Goal: Task Accomplishment & Management: Complete application form

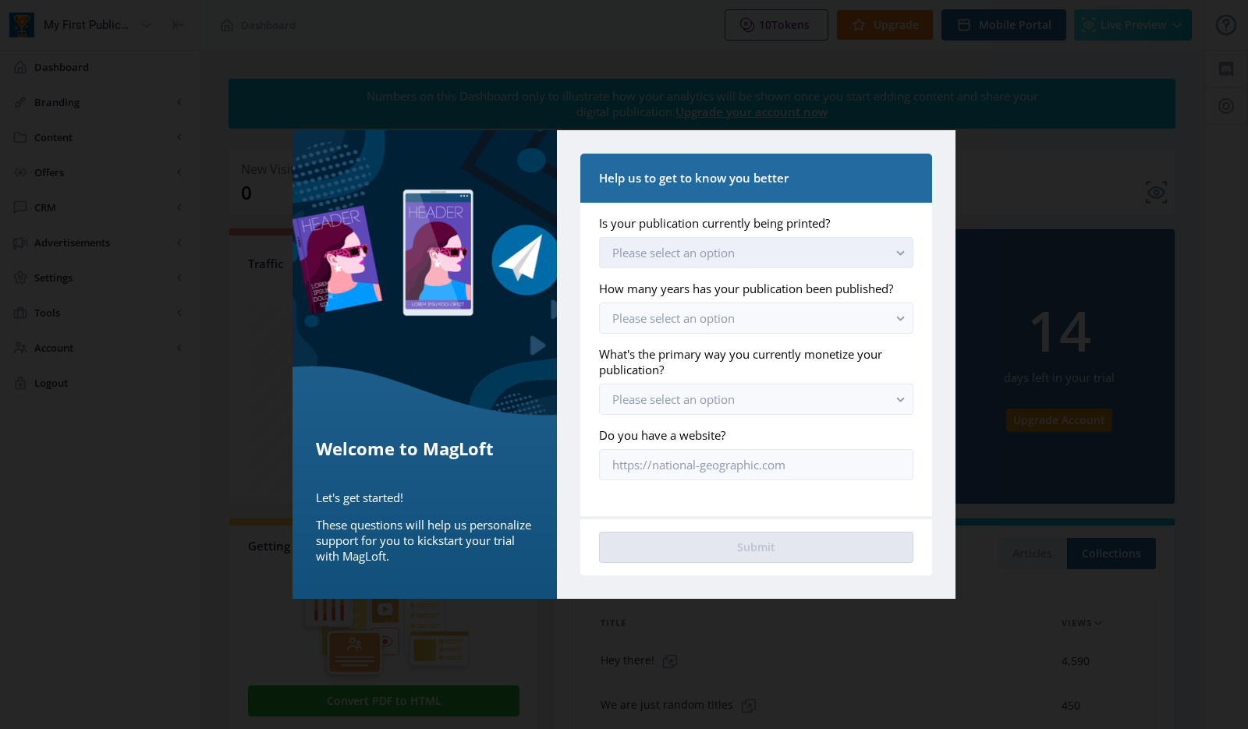
click at [779, 265] on button "Please select an option" at bounding box center [756, 252] width 314 height 31
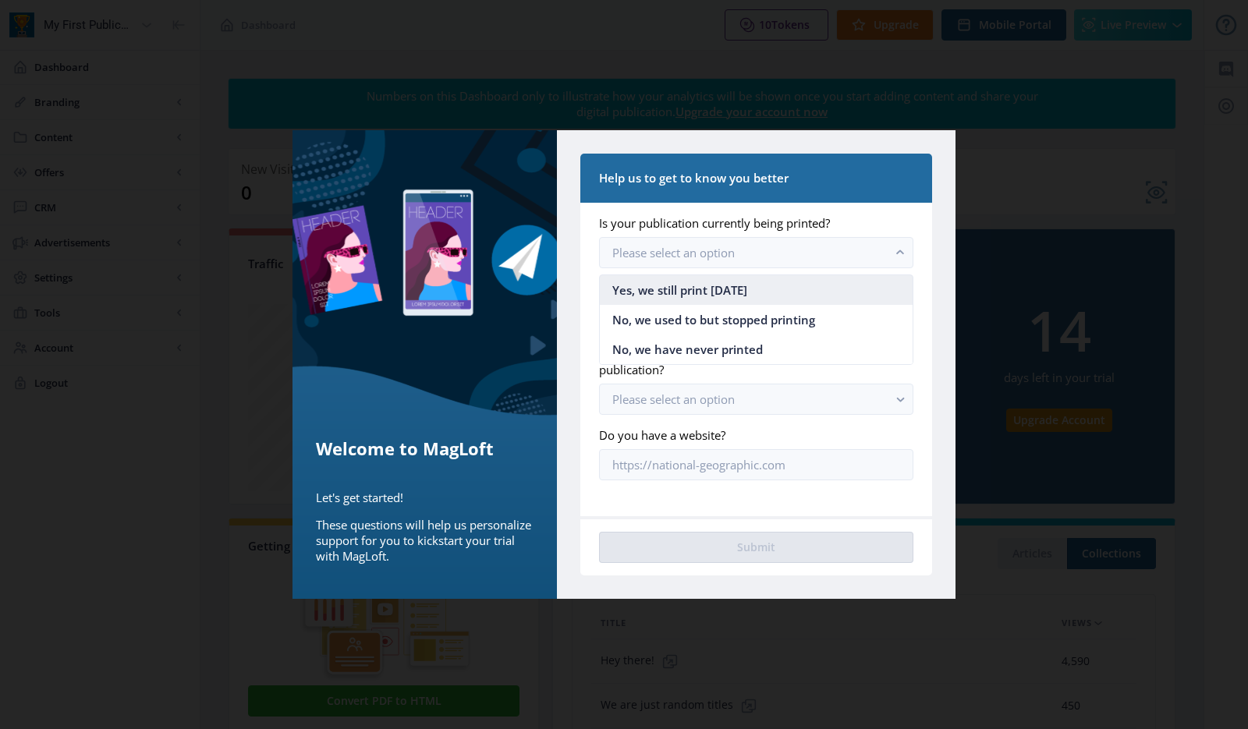
click at [772, 291] on nb-option "Yes, we still print [DATE]" at bounding box center [756, 290] width 313 height 30
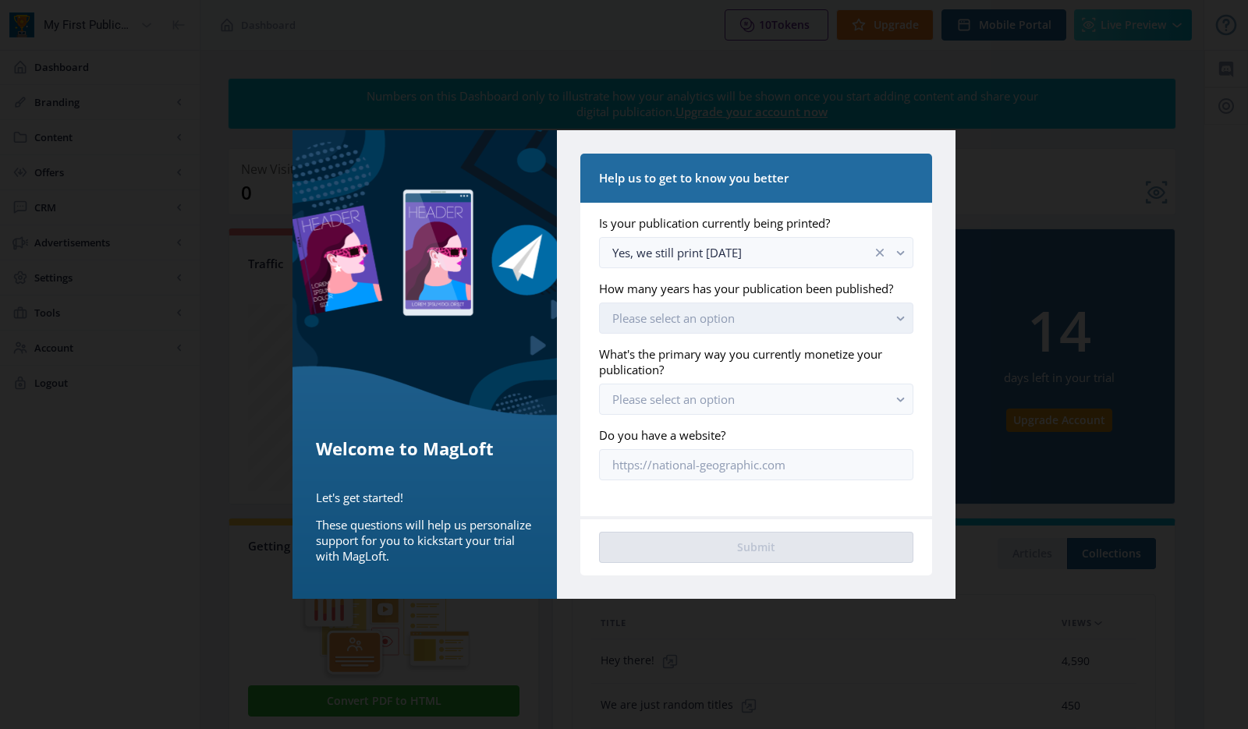
click at [771, 317] on button "Please select an option" at bounding box center [756, 318] width 314 height 31
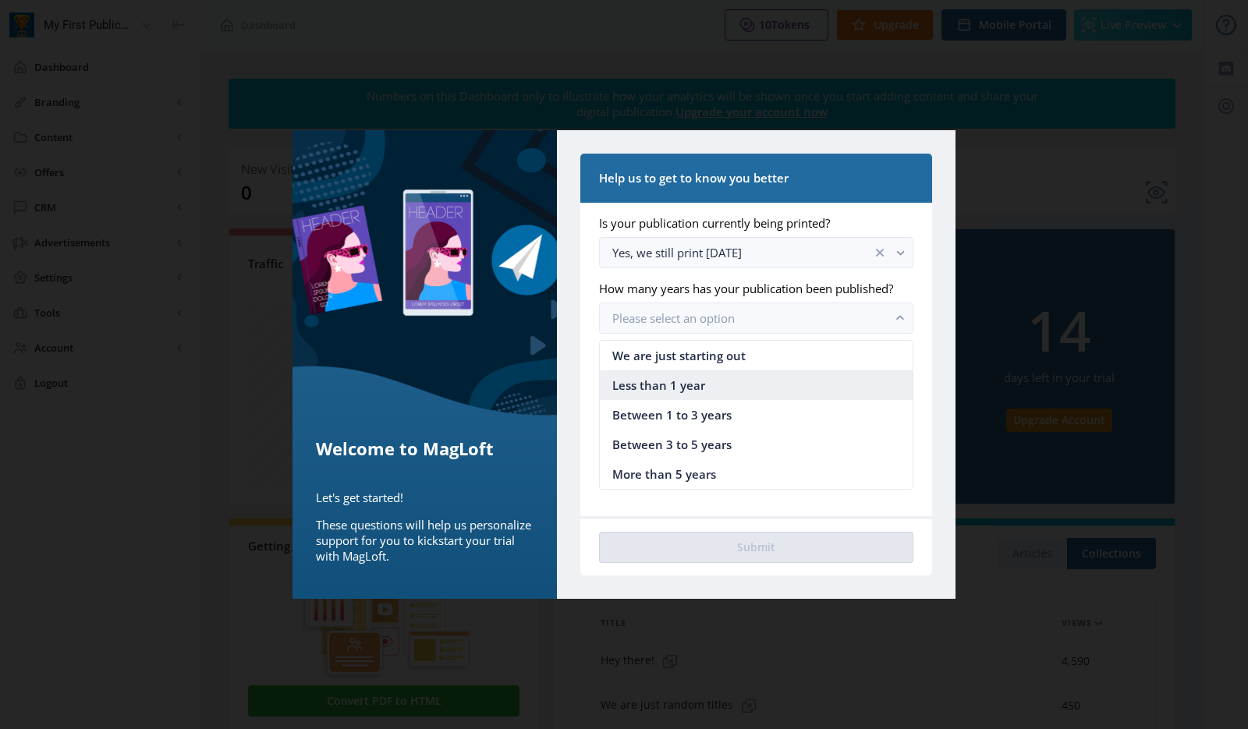
click at [769, 381] on nb-option "Less than 1 year" at bounding box center [756, 385] width 313 height 30
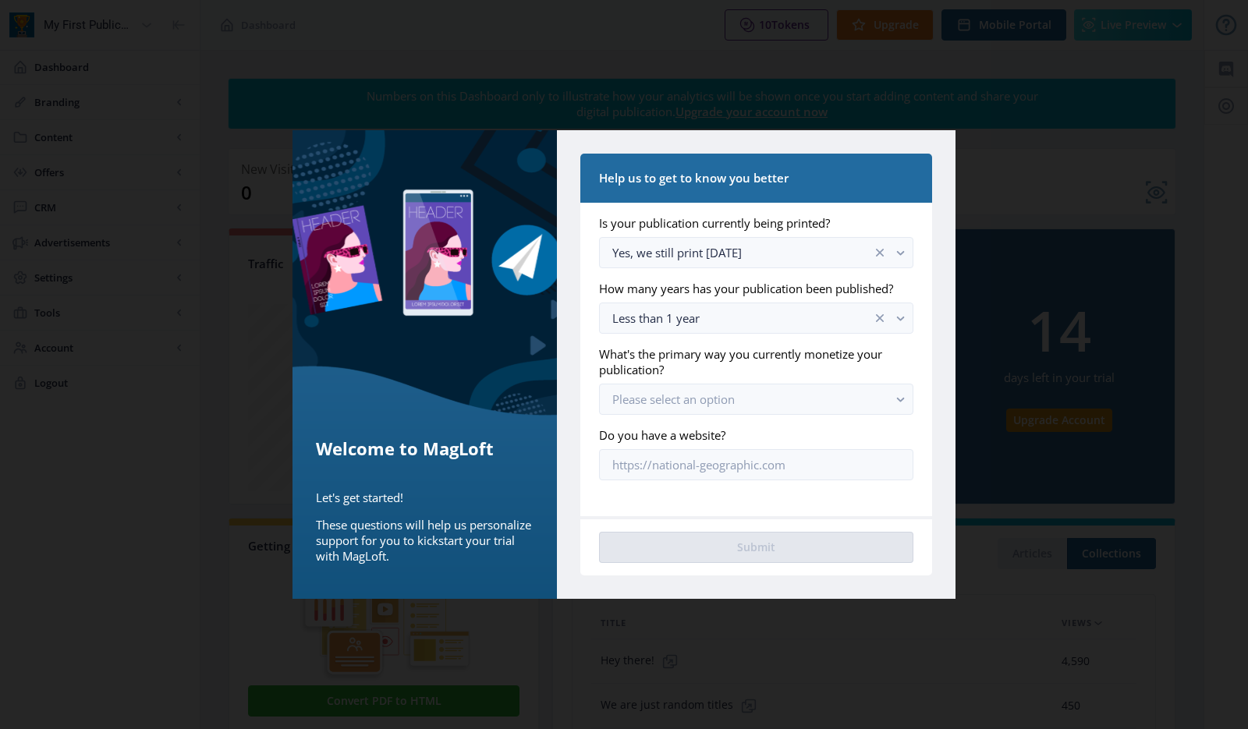
click at [765, 335] on app-onboarding-info-form "Is your publication currently being printed? Yes, we still print [DATE] How man…" at bounding box center [756, 347] width 314 height 265
click at [765, 306] on button "Less than 1 year" at bounding box center [756, 318] width 314 height 31
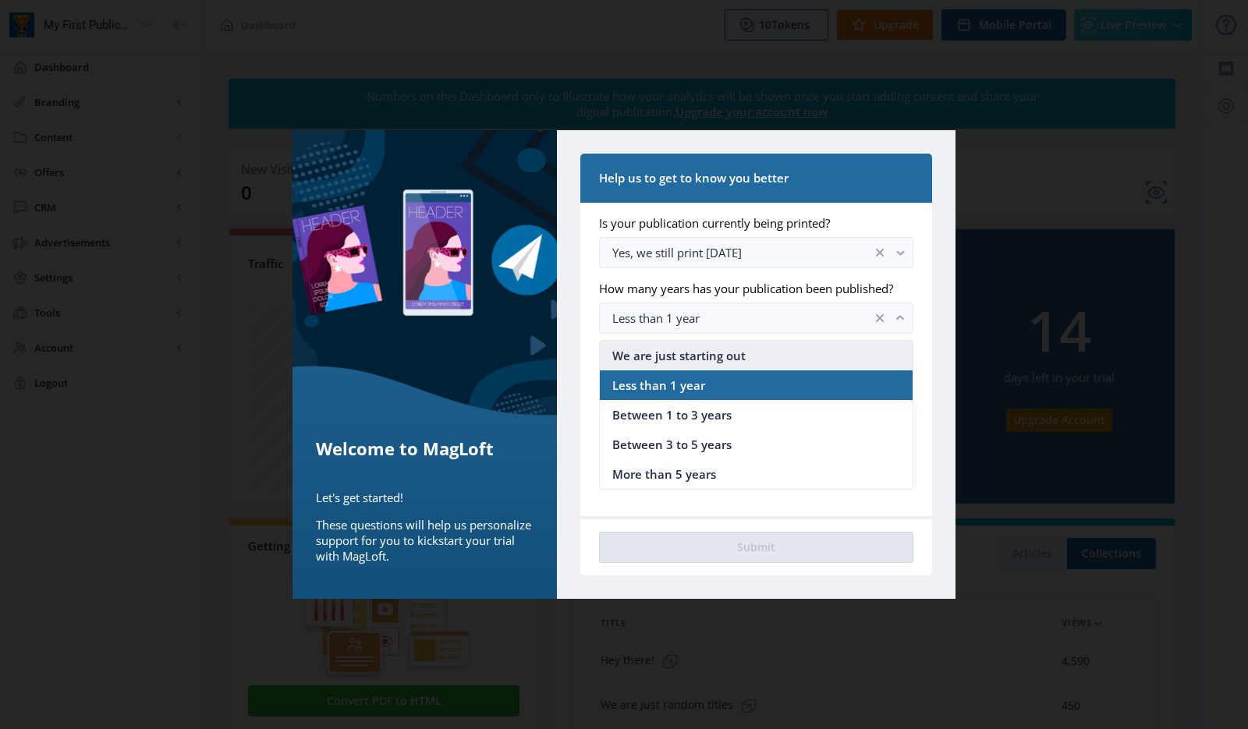
click at [757, 347] on nb-option "We are just starting out" at bounding box center [756, 356] width 313 height 30
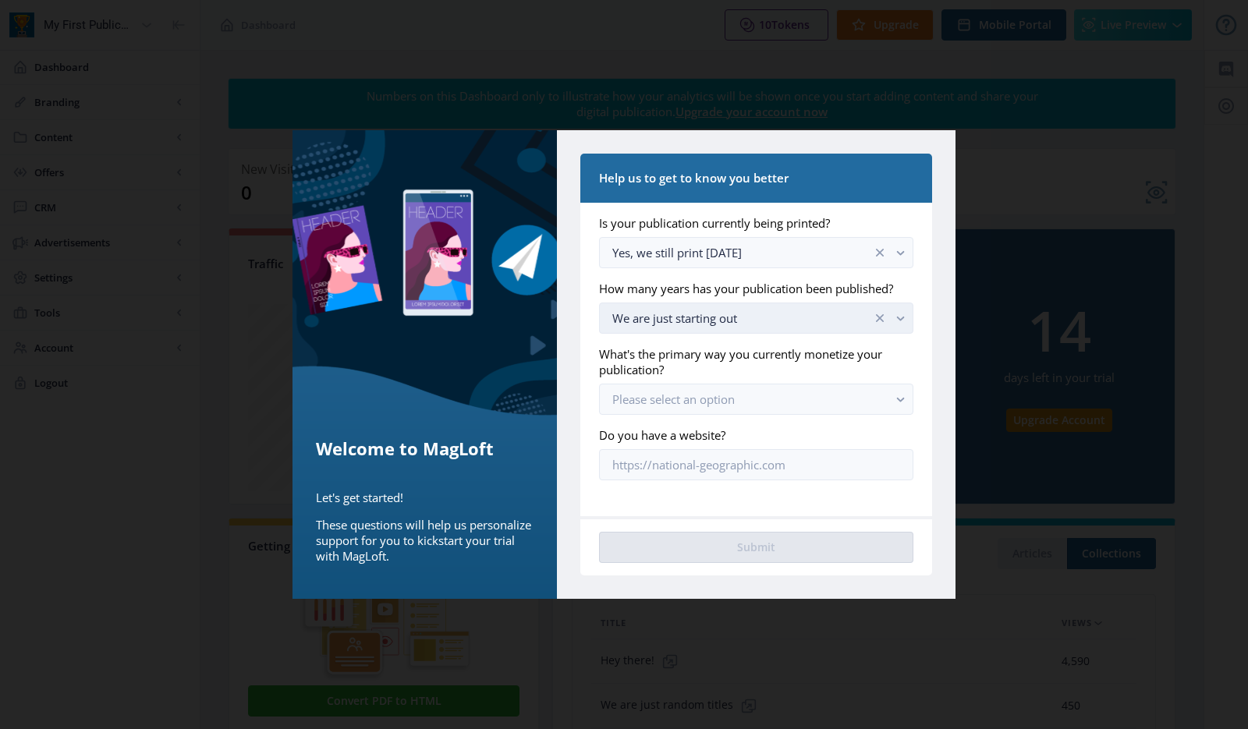
click at [726, 305] on button "We are just starting out" at bounding box center [756, 318] width 314 height 31
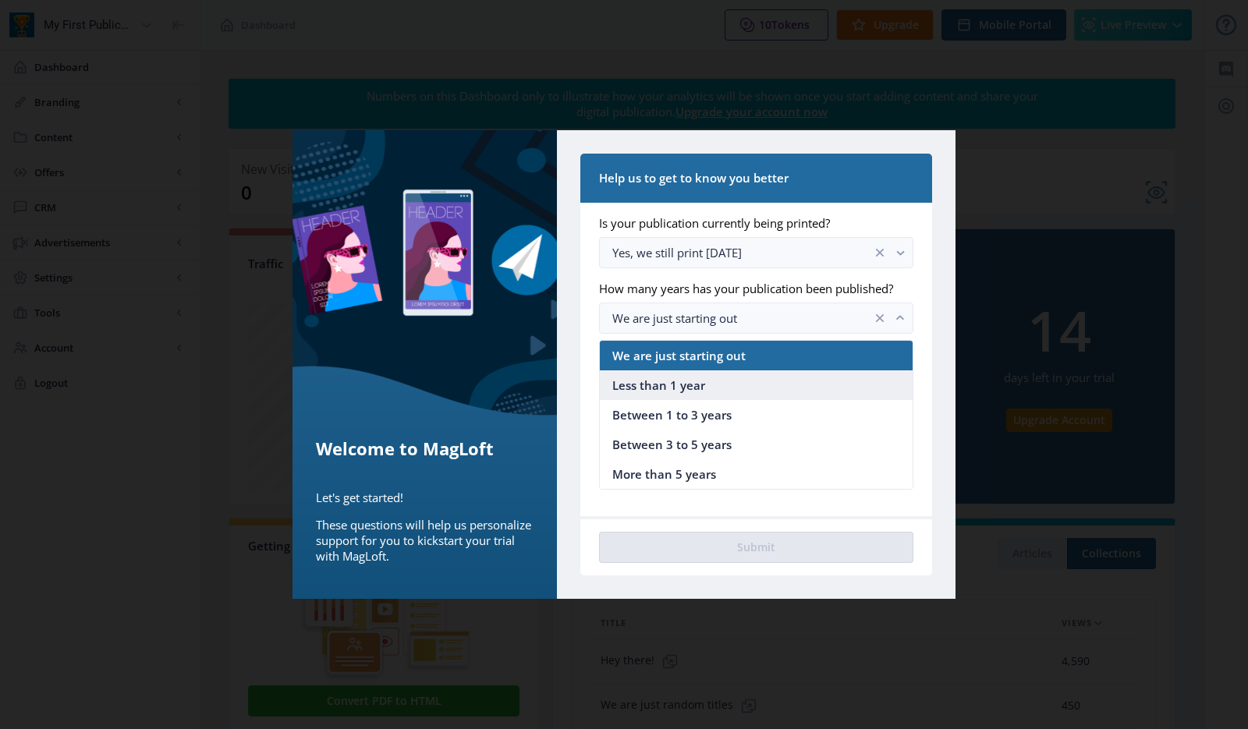
click at [705, 377] on nb-option "Less than 1 year" at bounding box center [756, 385] width 313 height 30
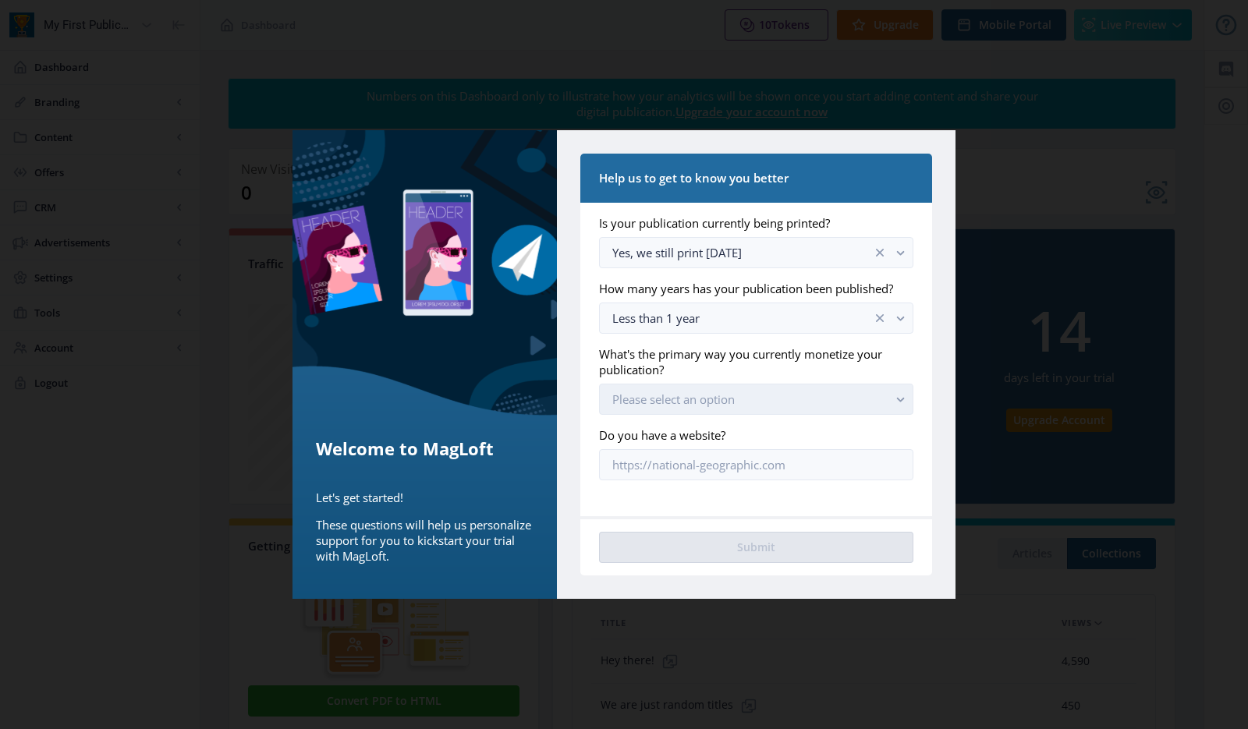
click at [742, 412] on button "Please select an option" at bounding box center [756, 399] width 314 height 31
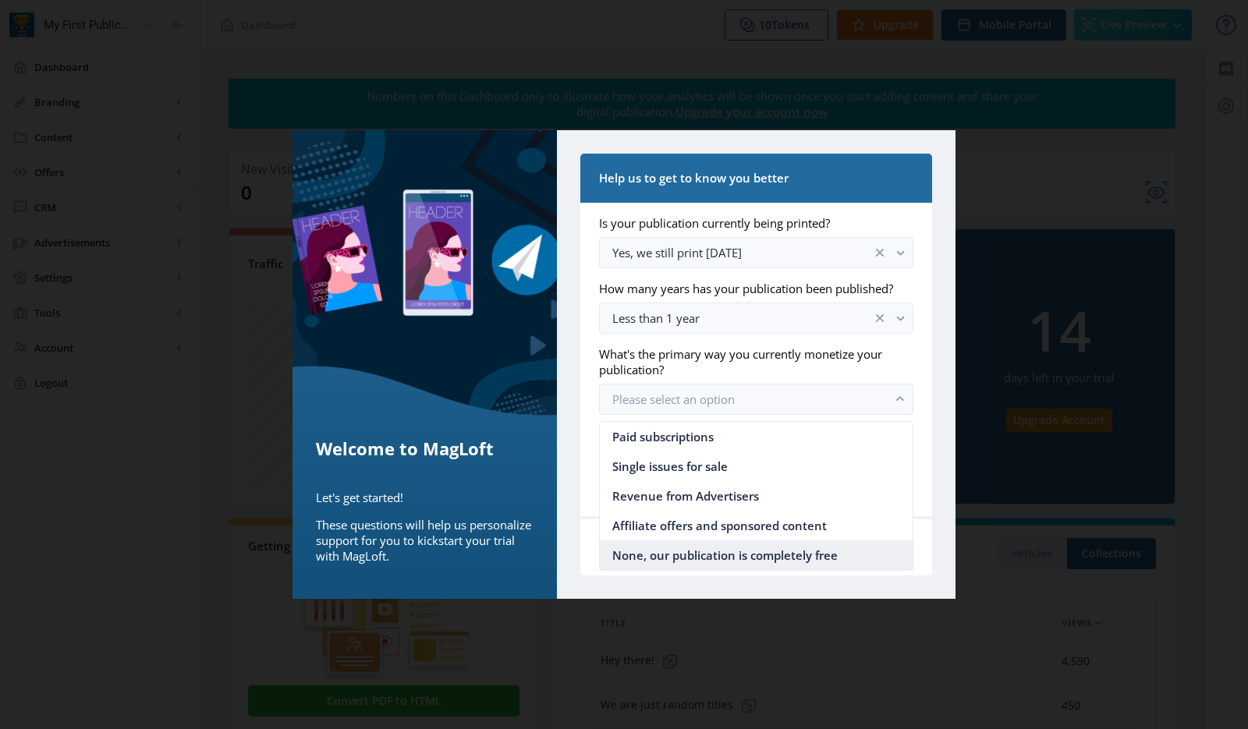
click at [762, 552] on span "None, our publication is completely free" at bounding box center [724, 555] width 225 height 19
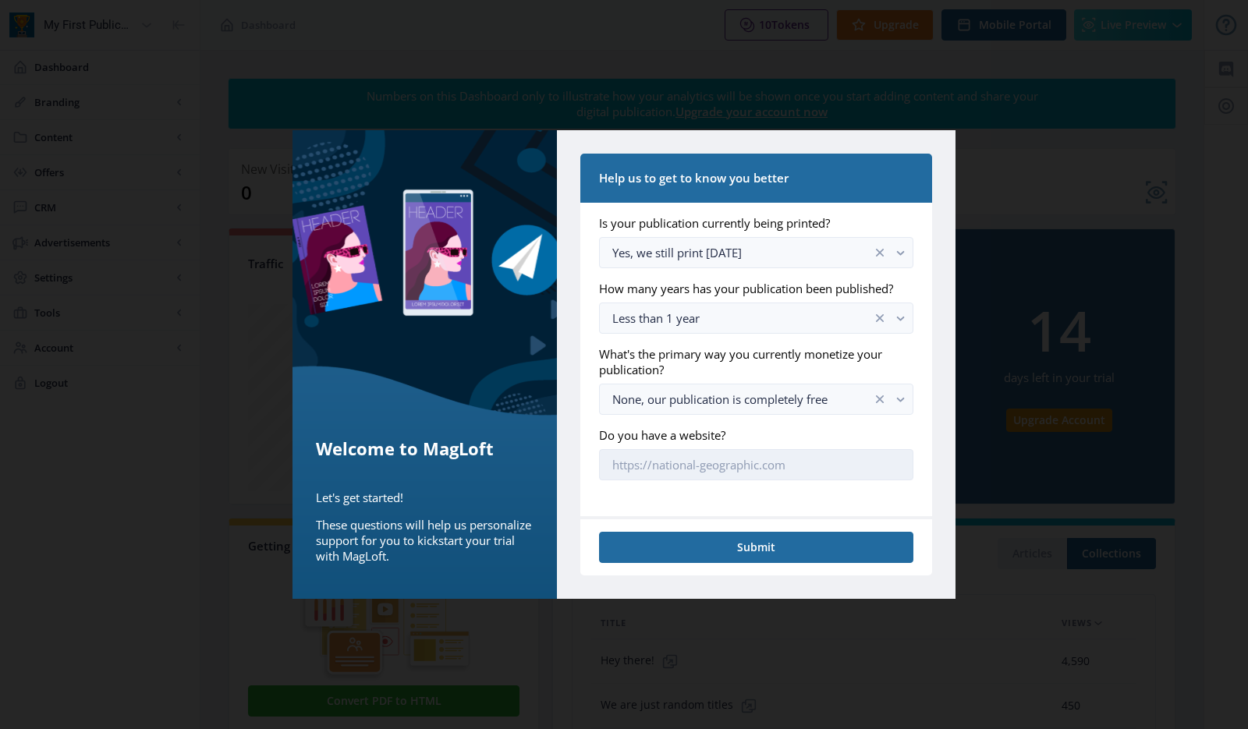
click at [706, 458] on input "Do you have a website?" at bounding box center [756, 464] width 314 height 31
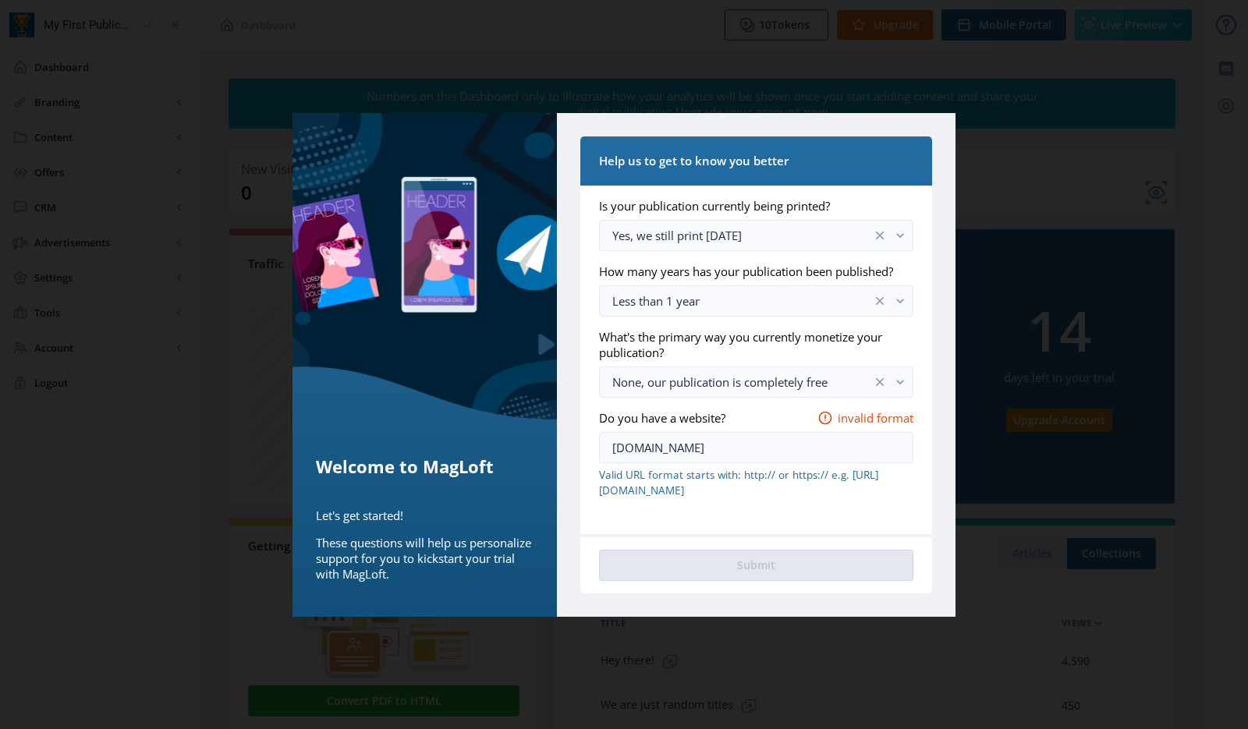
click at [823, 494] on span "Valid URL format starts with: http:// or https:// e.g. [URL][DOMAIN_NAME]" at bounding box center [756, 482] width 314 height 31
click at [817, 413] on icon at bounding box center [825, 418] width 16 height 16
click at [878, 412] on span "invalid format" at bounding box center [876, 418] width 76 height 16
click at [614, 447] on input "[DOMAIN_NAME]" at bounding box center [756, 447] width 314 height 31
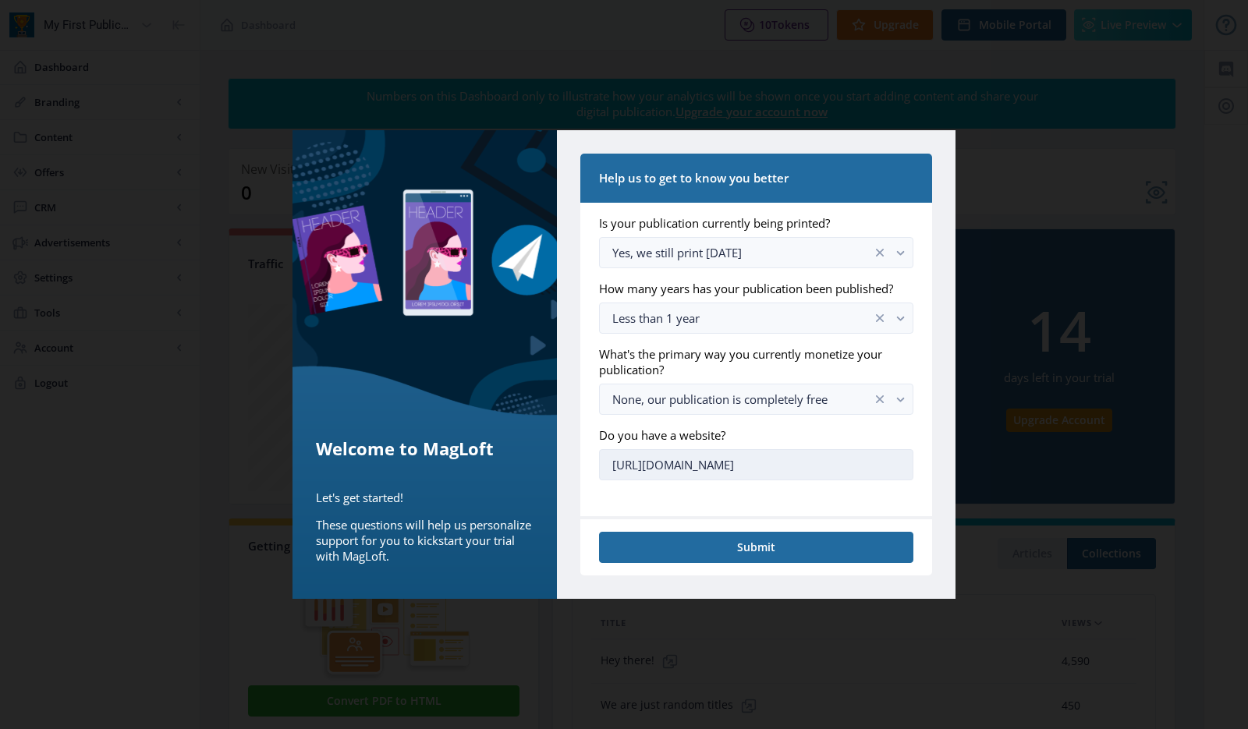
click at [817, 469] on input "[URL][DOMAIN_NAME]" at bounding box center [756, 464] width 314 height 31
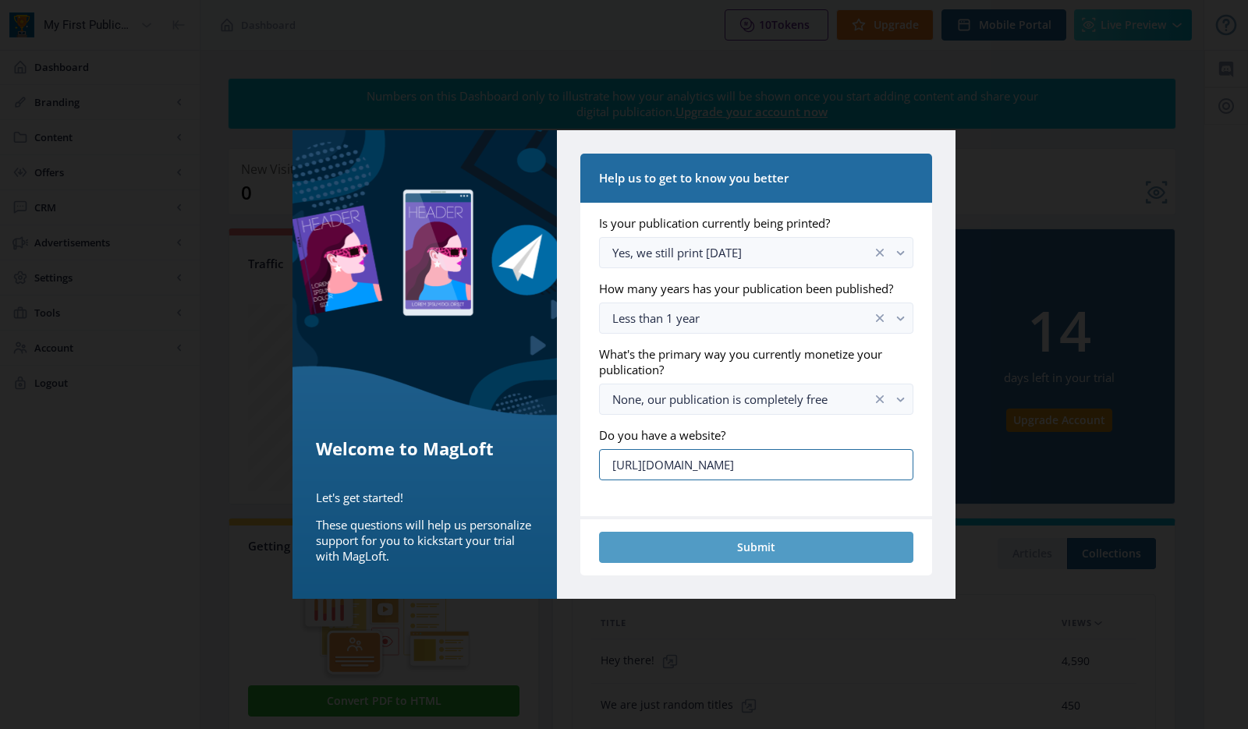
type input "[URL][DOMAIN_NAME]"
click at [803, 547] on button "Submit" at bounding box center [756, 547] width 314 height 31
click at [743, 548] on button "Submit" at bounding box center [756, 547] width 314 height 31
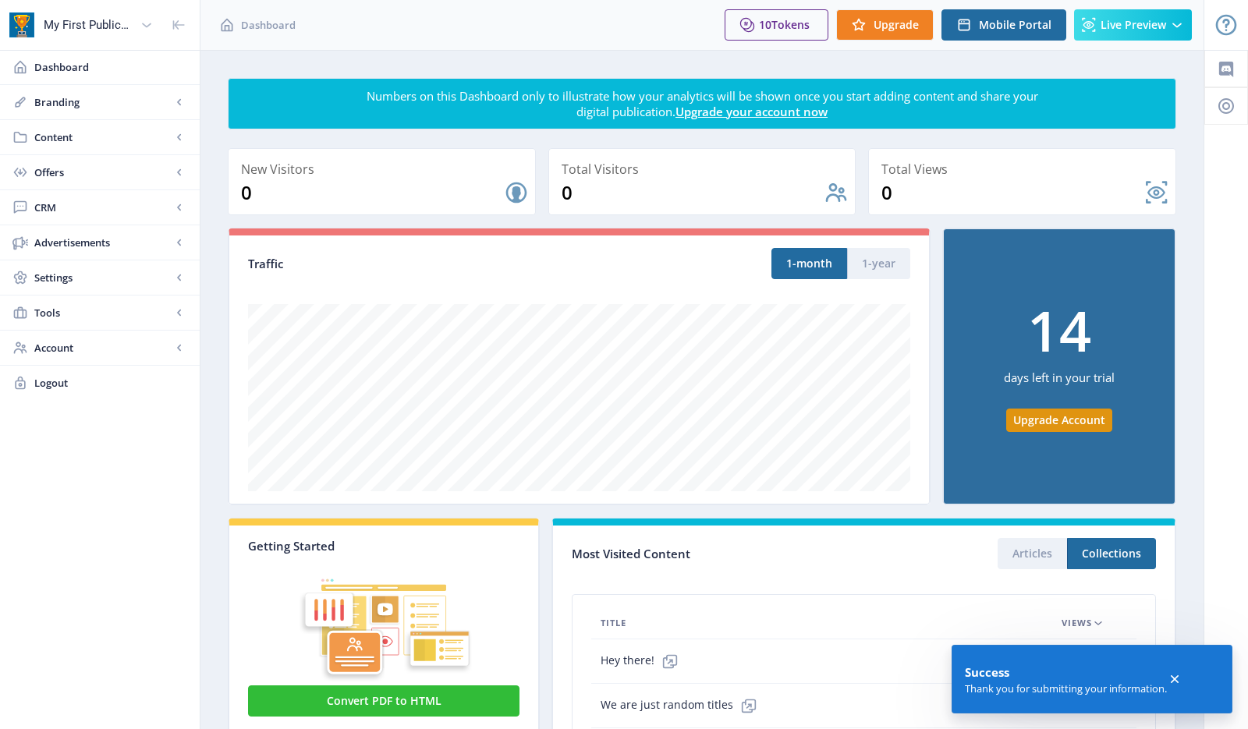
click at [1178, 676] on icon at bounding box center [1174, 679] width 8 height 8
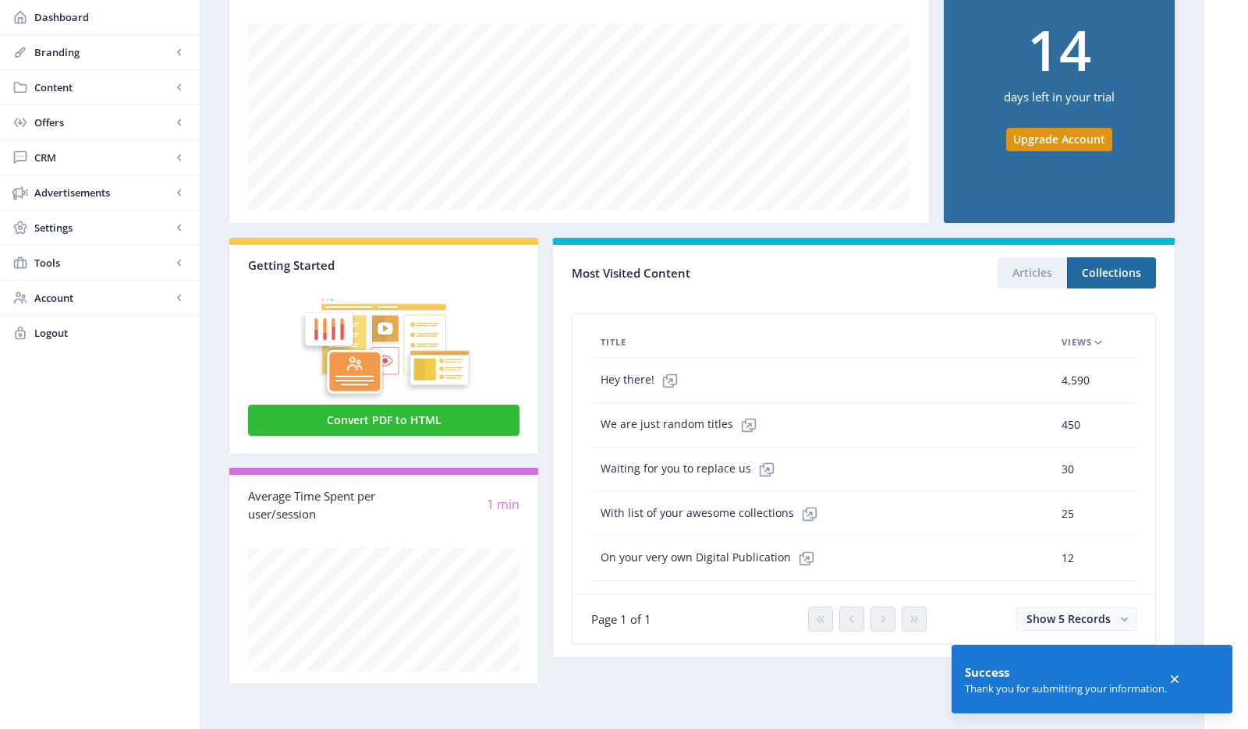
scroll to position [281, 0]
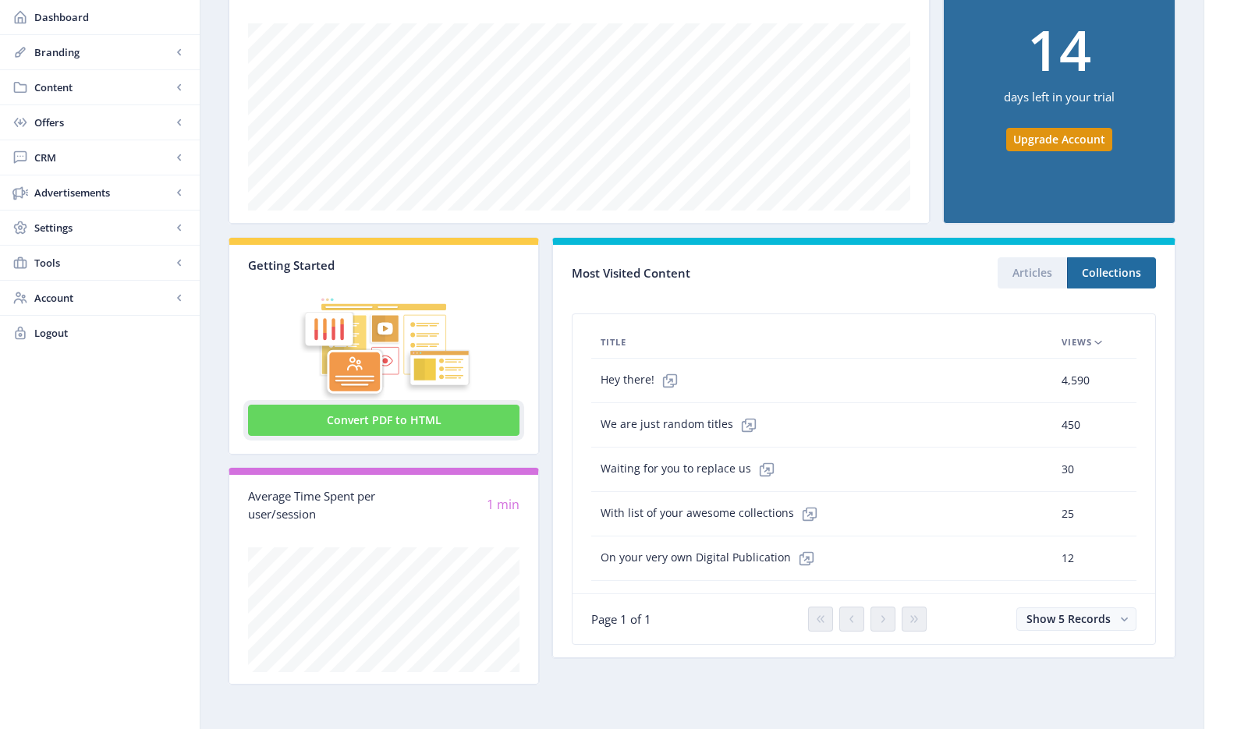
click at [368, 424] on button "Convert PDF to HTML" at bounding box center [383, 420] width 271 height 31
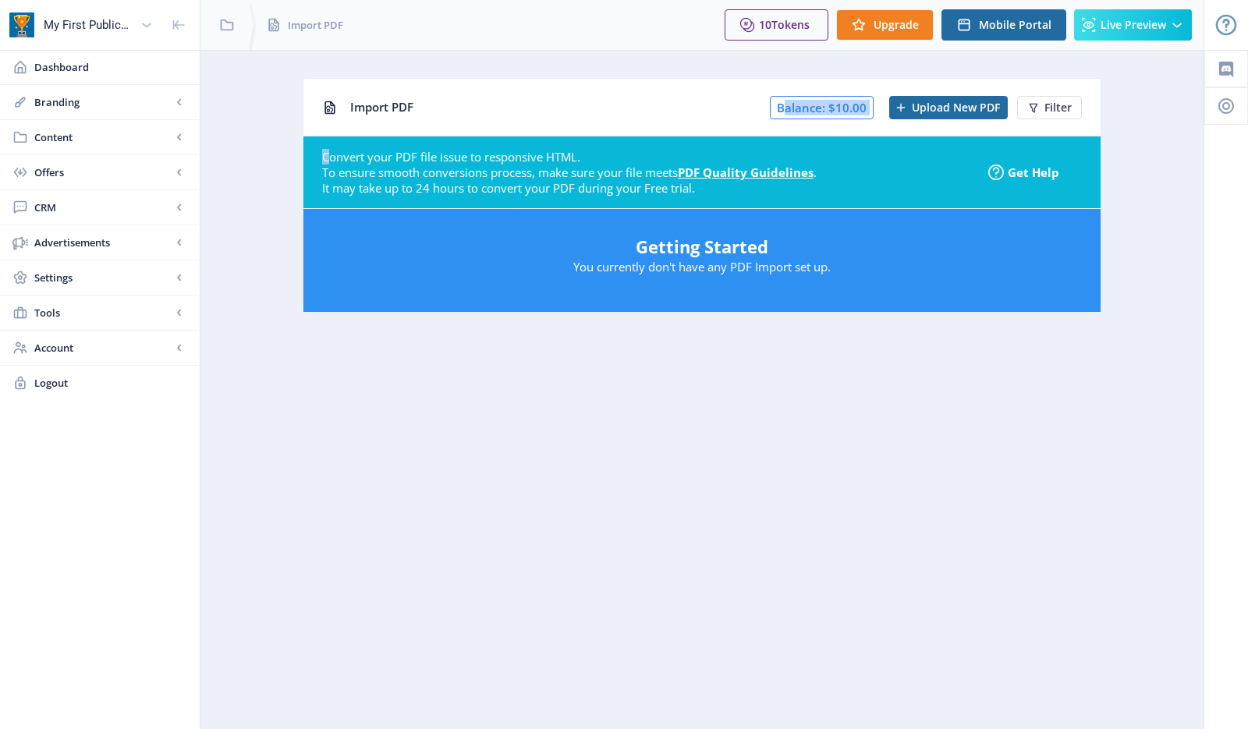
drag, startPoint x: 781, startPoint y: 106, endPoint x: 875, endPoint y: 107, distance: 94.4
click at [875, 107] on div "Balance: $10.00 Upload New PDF Filter" at bounding box center [926, 107] width 312 height 23
click at [64, 72] on span "Dashboard" at bounding box center [110, 67] width 153 height 16
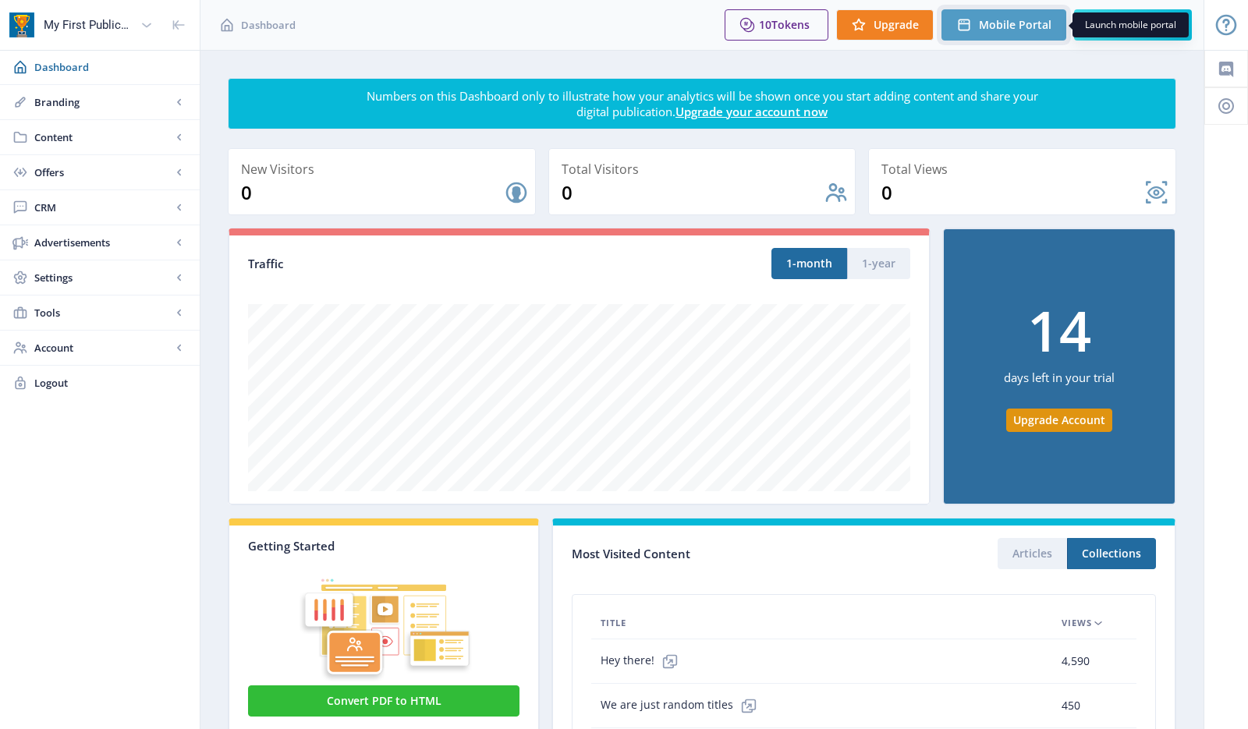
click at [969, 35] on button "Mobile Portal" at bounding box center [1003, 24] width 125 height 31
